Goal: Information Seeking & Learning: Learn about a topic

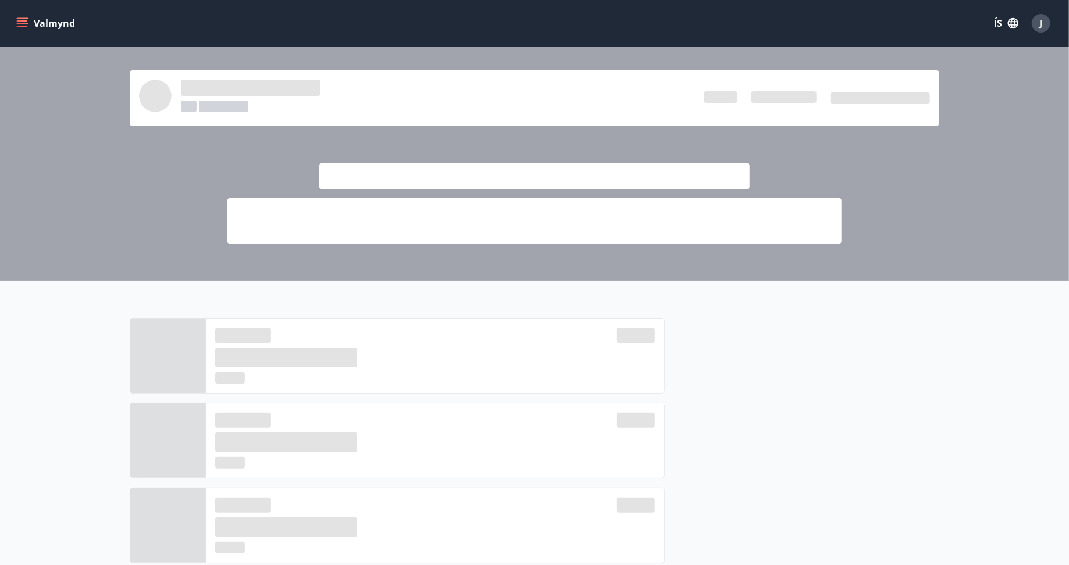
click at [15, 18] on button "Valmynd" at bounding box center [47, 23] width 66 height 21
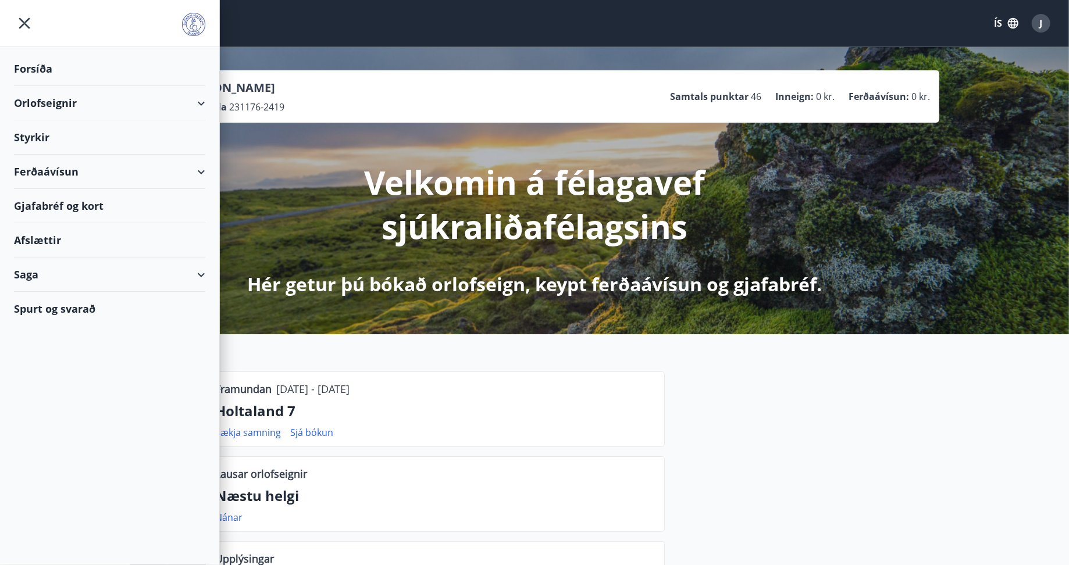
click at [37, 86] on div "Styrkir" at bounding box center [109, 69] width 191 height 34
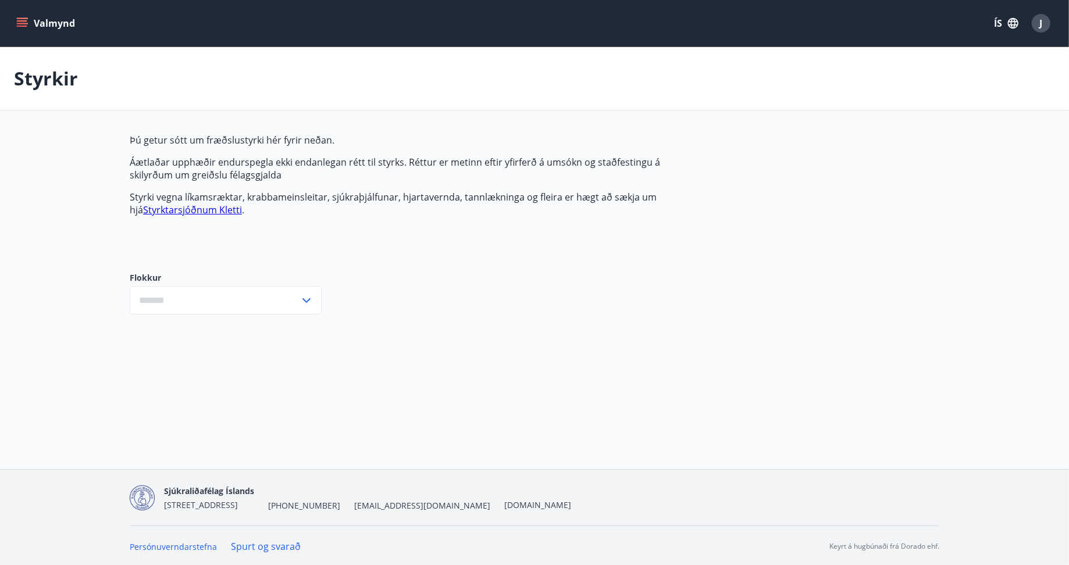
type input "***"
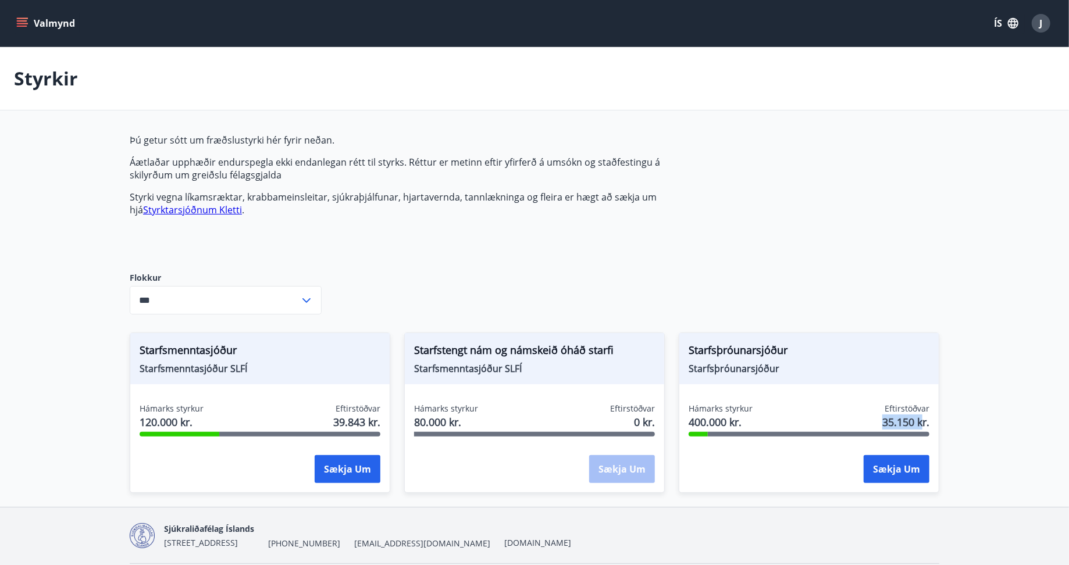
drag, startPoint x: 884, startPoint y: 425, endPoint x: 923, endPoint y: 421, distance: 38.6
click at [923, 421] on span "35.150 kr." at bounding box center [906, 422] width 47 height 15
click at [1041, 20] on span "J" at bounding box center [1041, 23] width 3 height 13
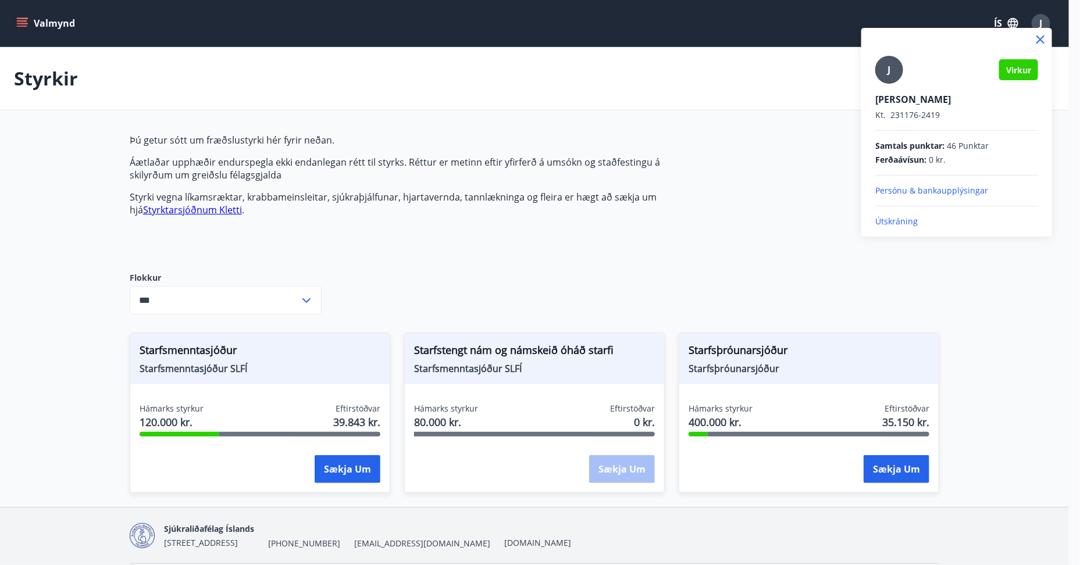
click at [933, 223] on p "Útskráning" at bounding box center [957, 222] width 163 height 12
